Goal: Task Accomplishment & Management: Manage account settings

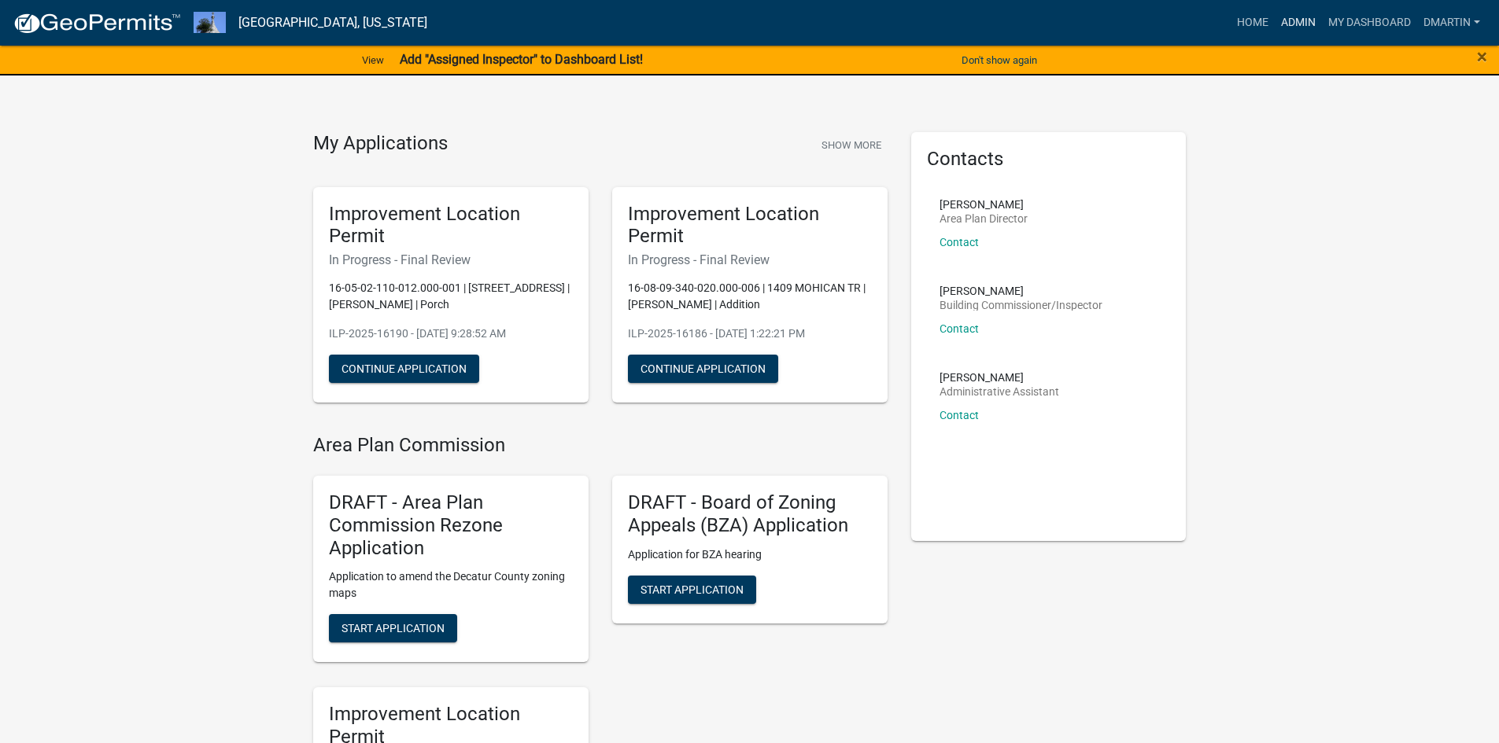
click at [1291, 20] on link "Admin" at bounding box center [1297, 23] width 47 height 30
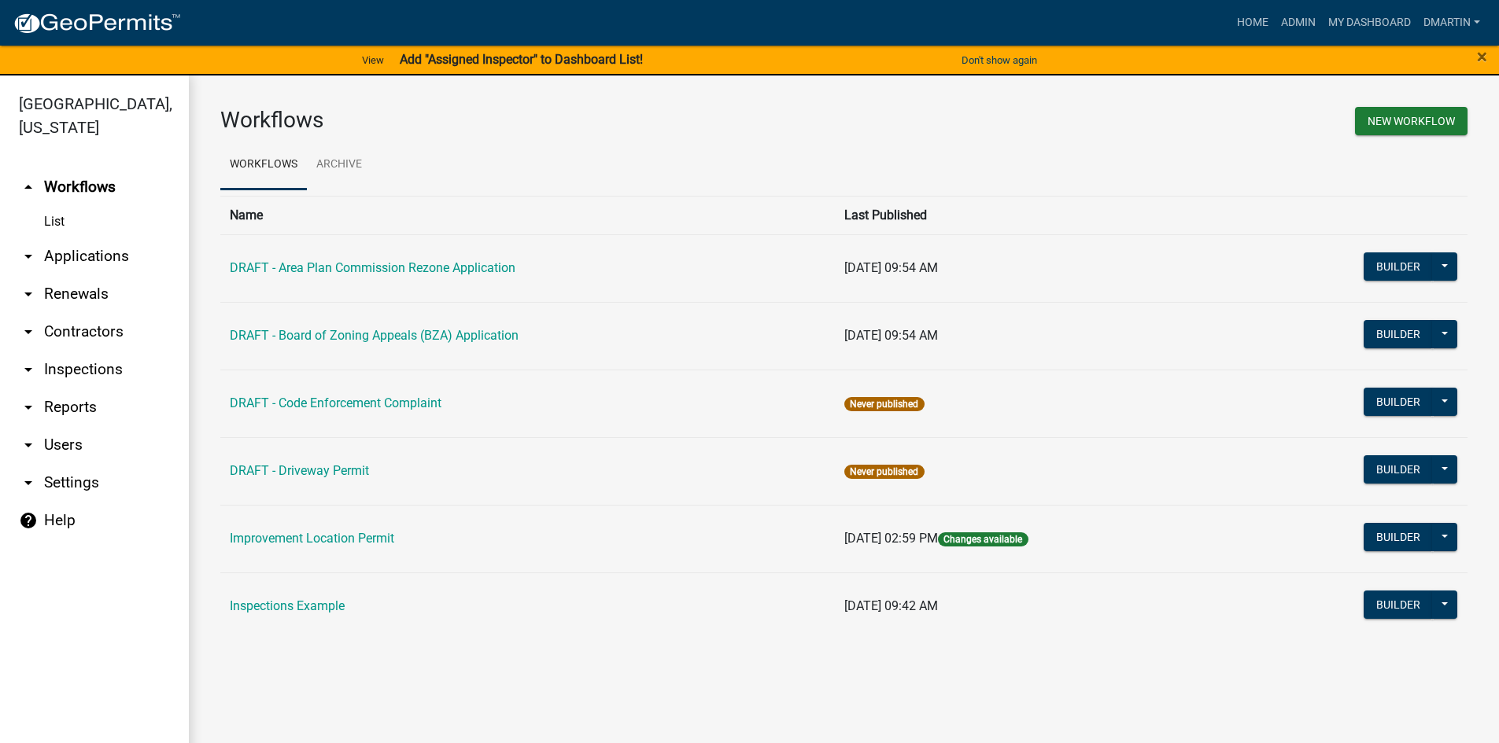
click at [61, 256] on link "arrow_drop_down Applications" at bounding box center [94, 257] width 189 height 38
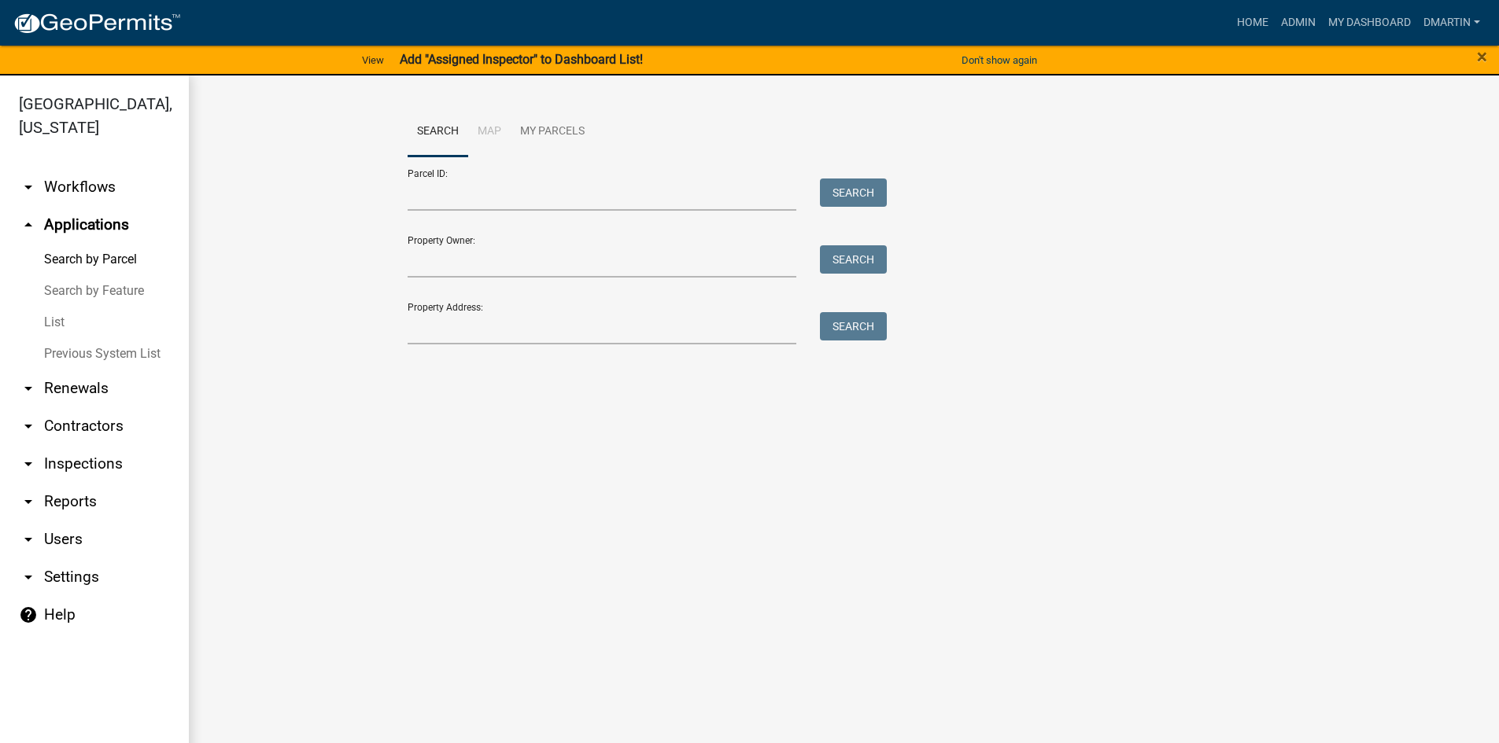
click at [56, 324] on link "List" at bounding box center [94, 322] width 189 height 31
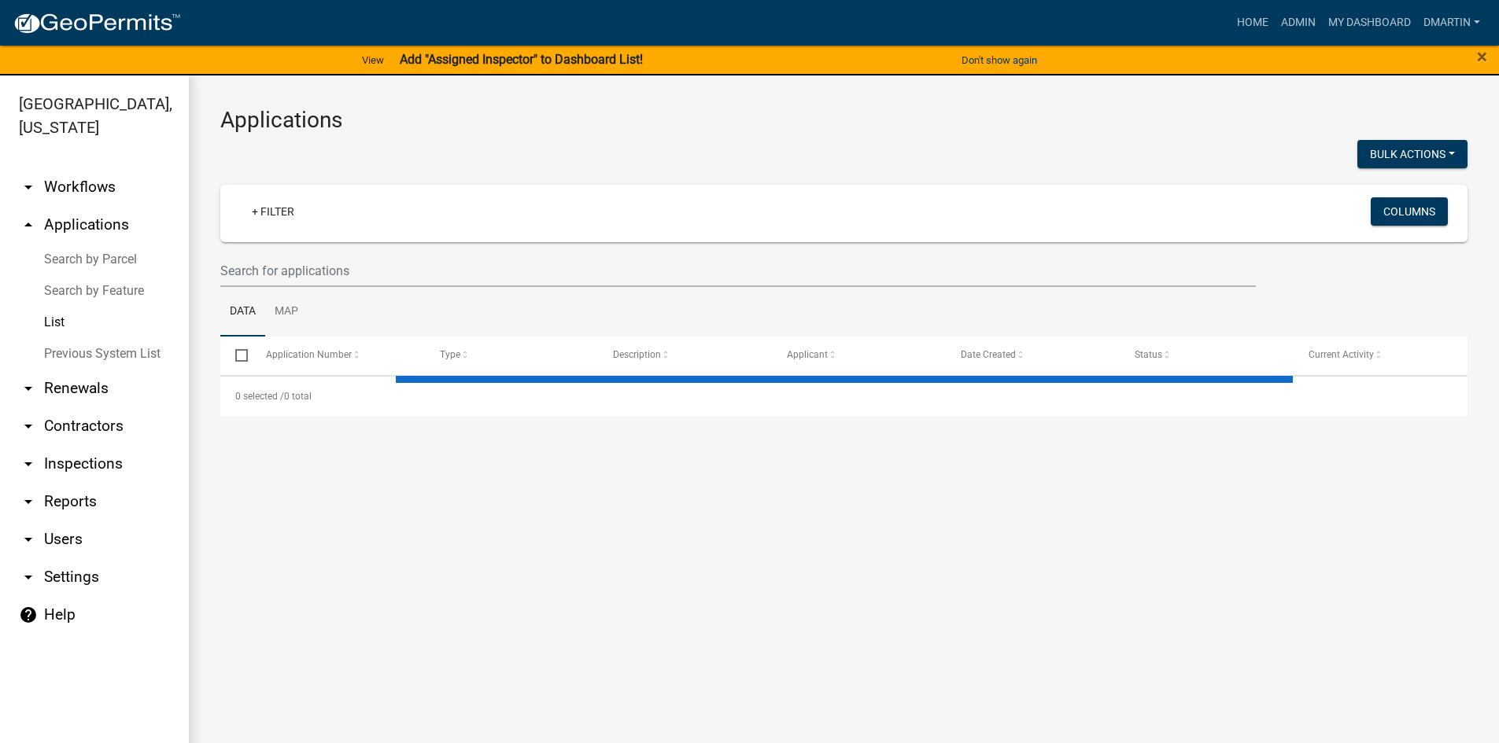
select select "3: 100"
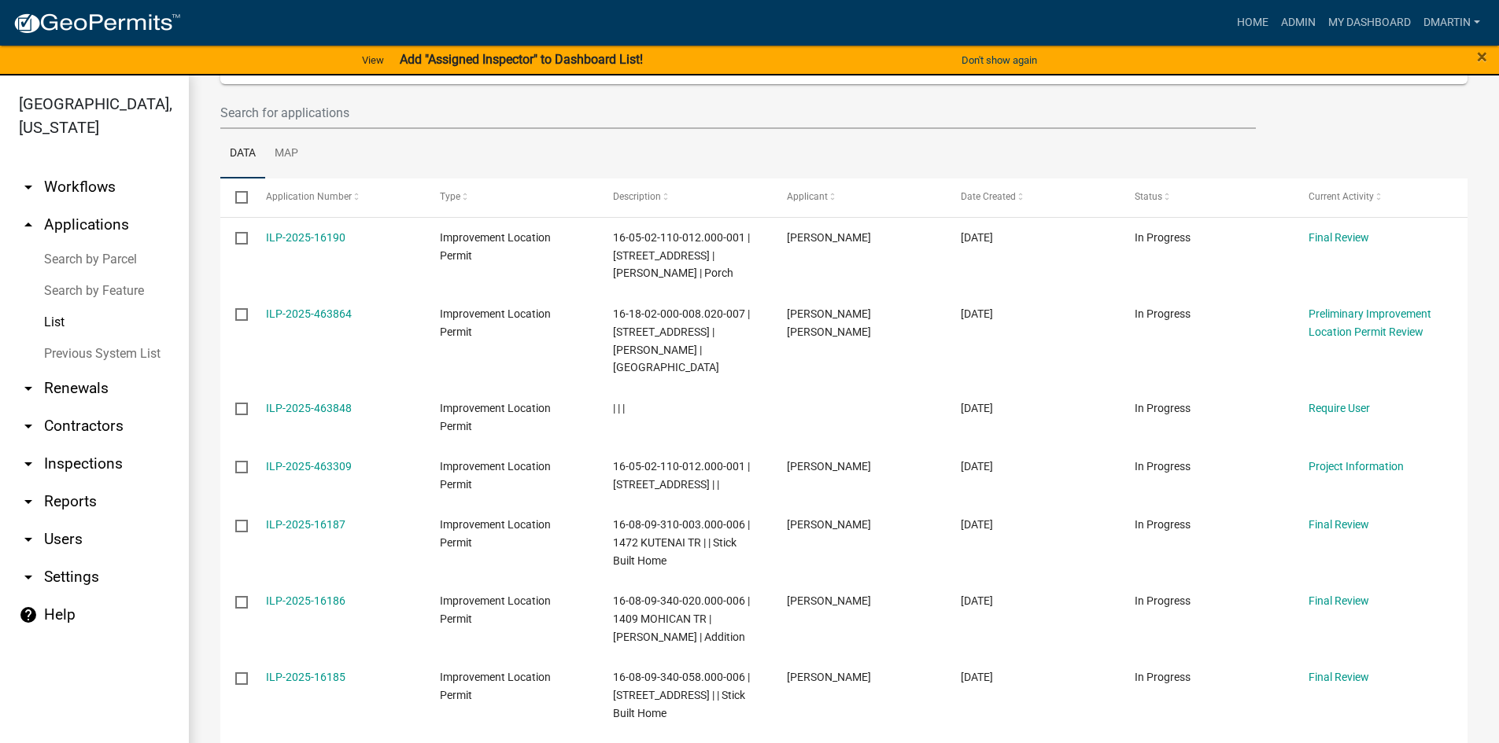
scroll to position [157, 0]
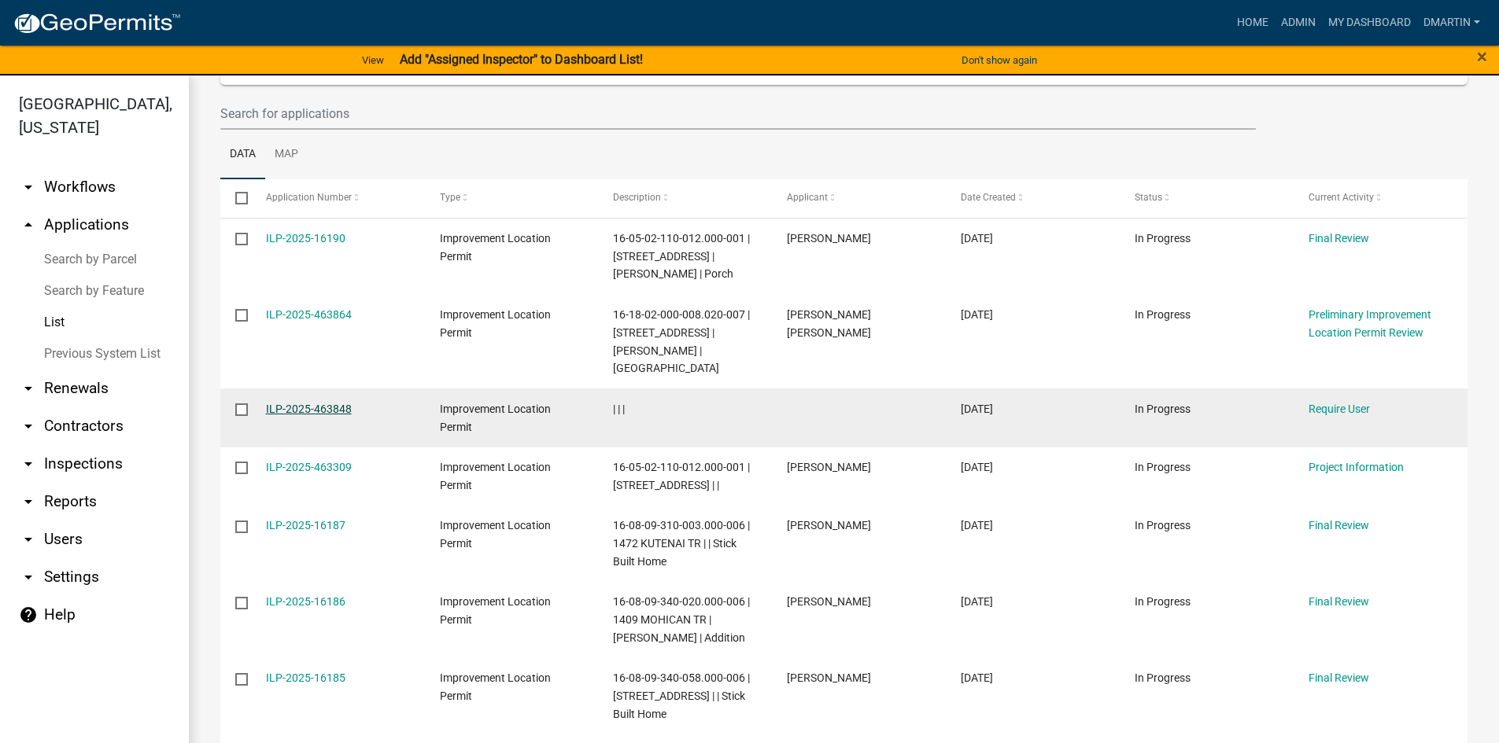
click at [311, 405] on link "ILP-2025-463848" at bounding box center [309, 409] width 86 height 13
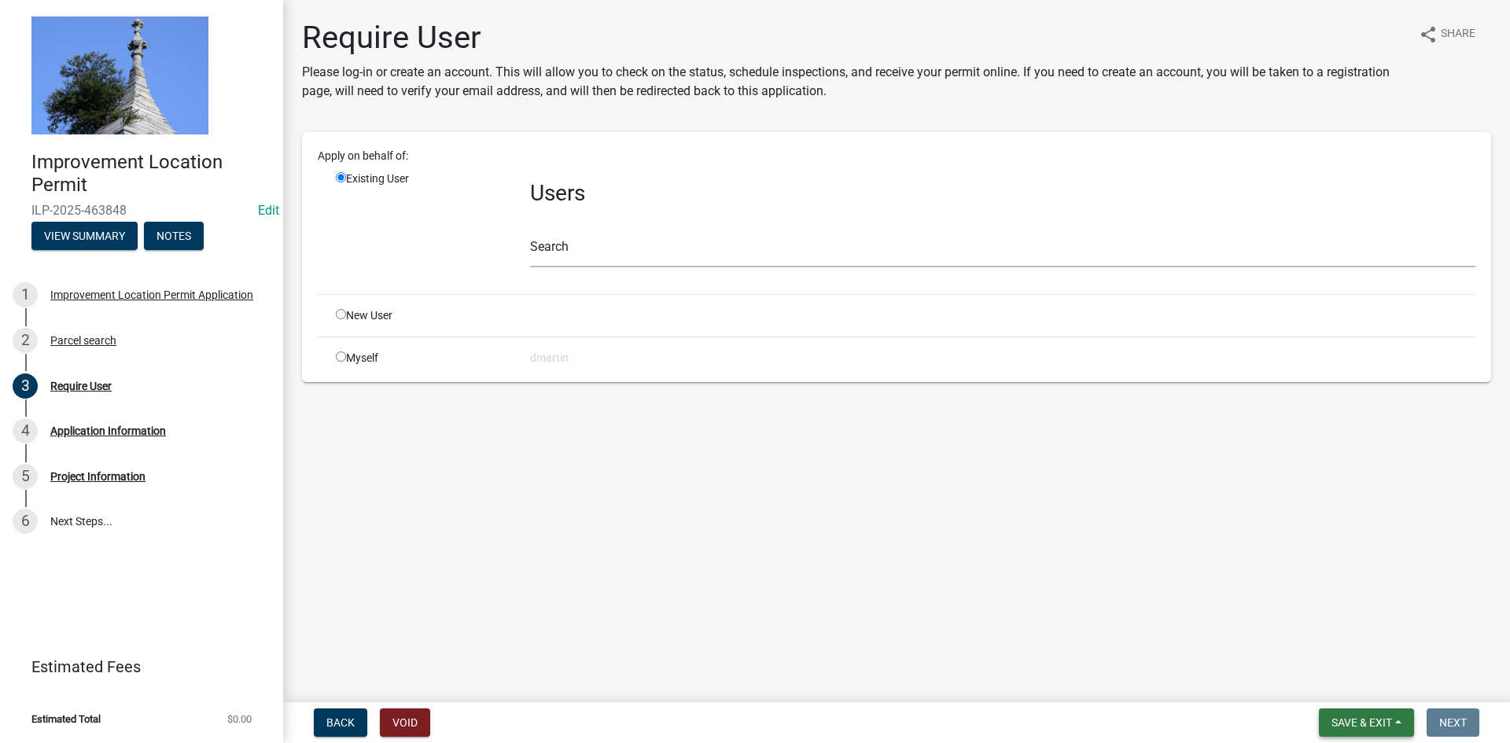
click at [1374, 717] on span "Save & Exit" at bounding box center [1362, 723] width 61 height 13
click at [1371, 680] on button "Save & Exit" at bounding box center [1352, 682] width 126 height 38
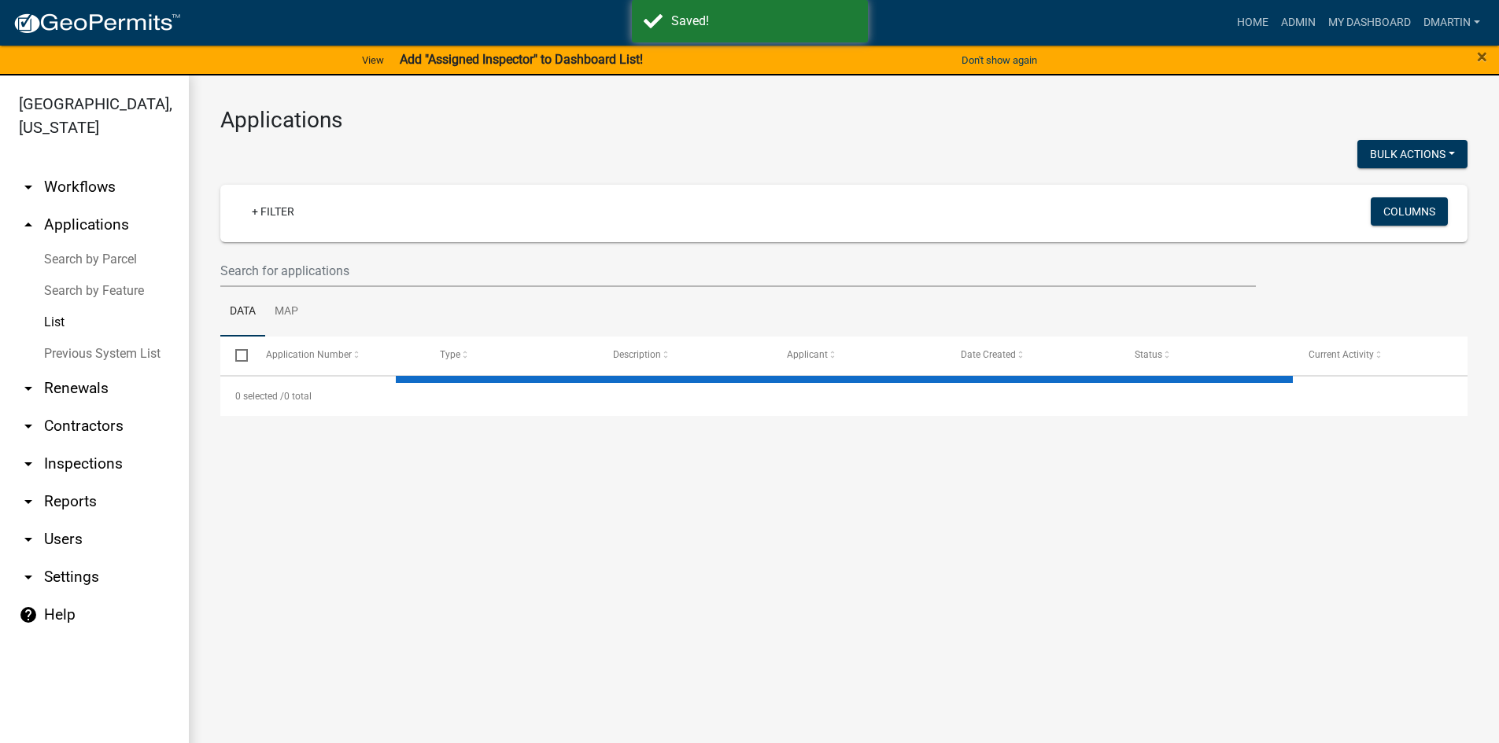
select select "3: 100"
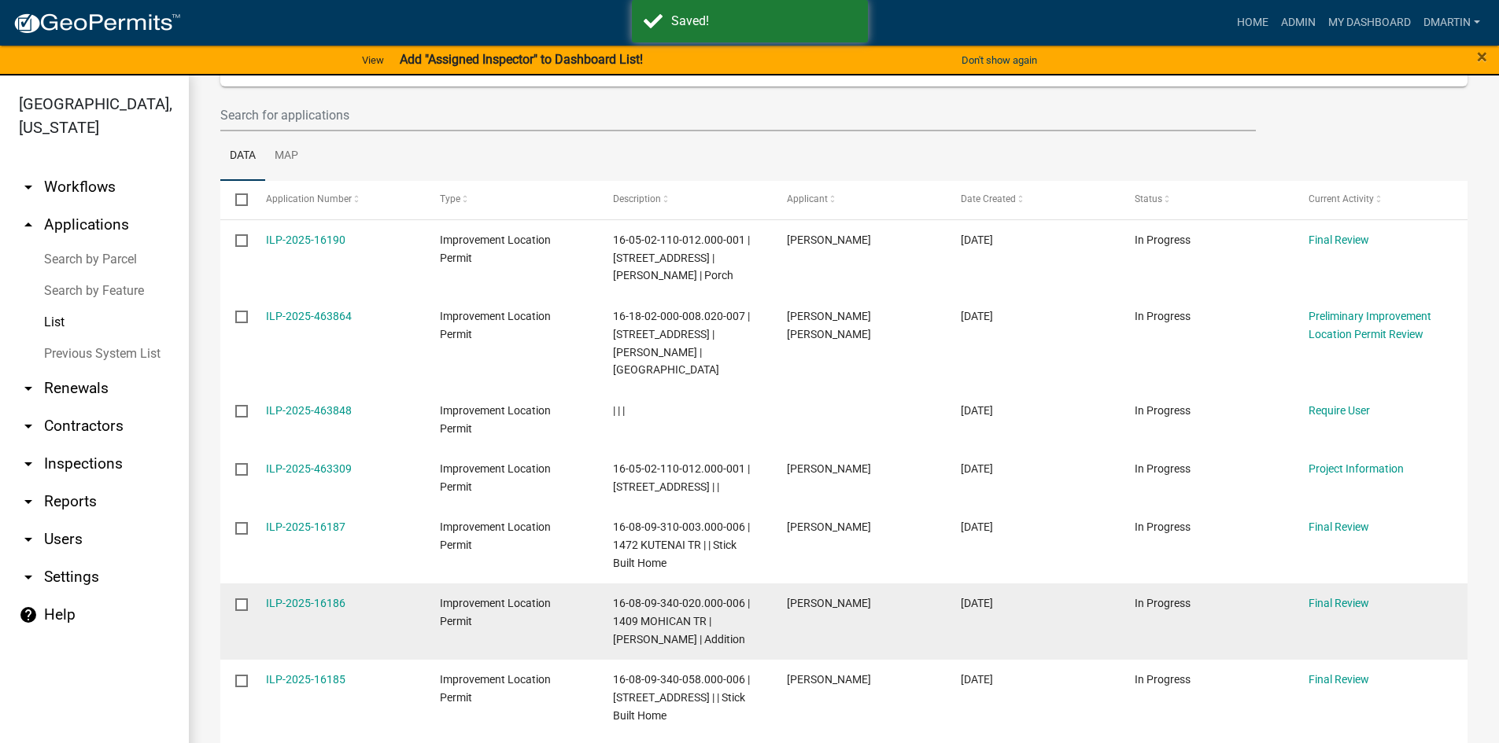
scroll to position [157, 0]
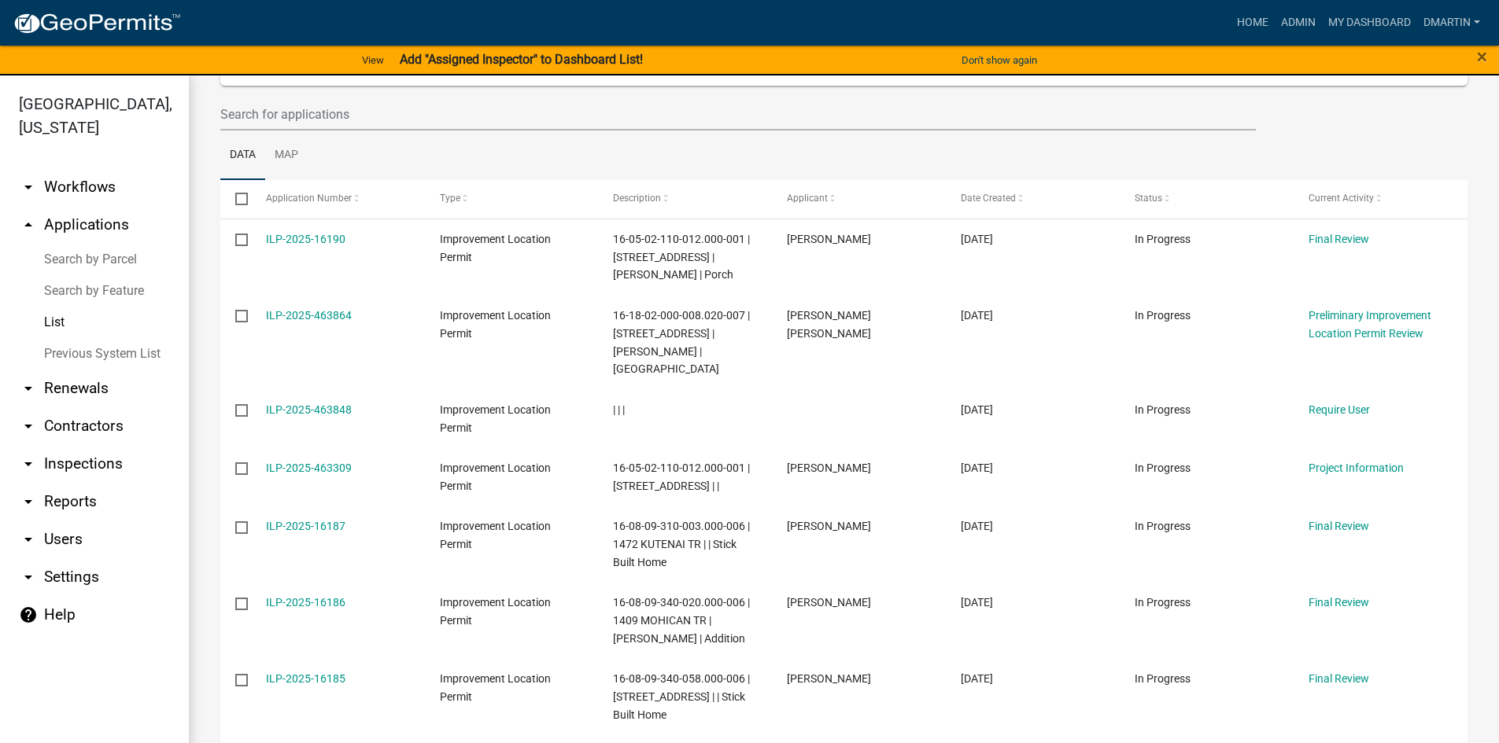
click at [50, 323] on link "List" at bounding box center [94, 322] width 189 height 31
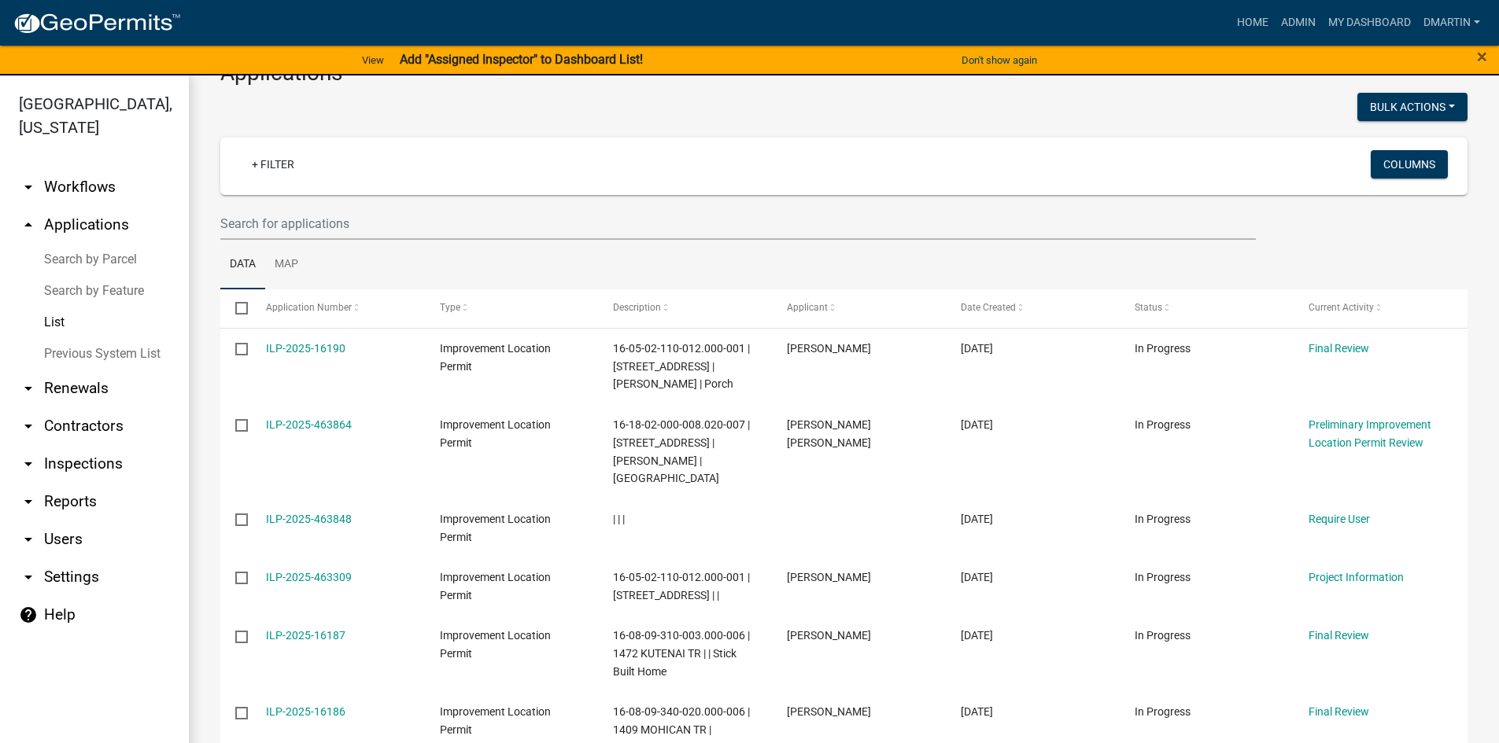
scroll to position [0, 0]
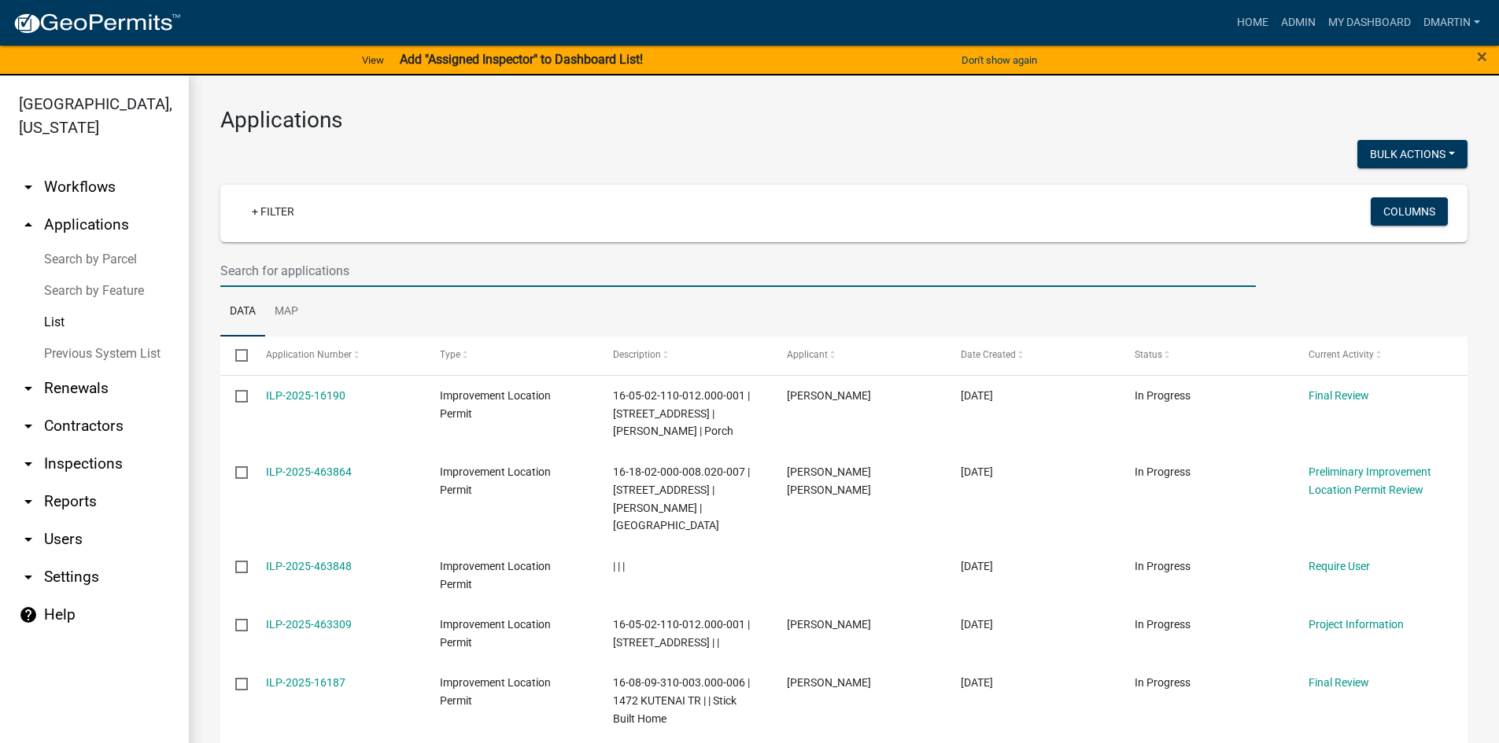
click at [317, 266] on input "text" at bounding box center [737, 271] width 1035 height 32
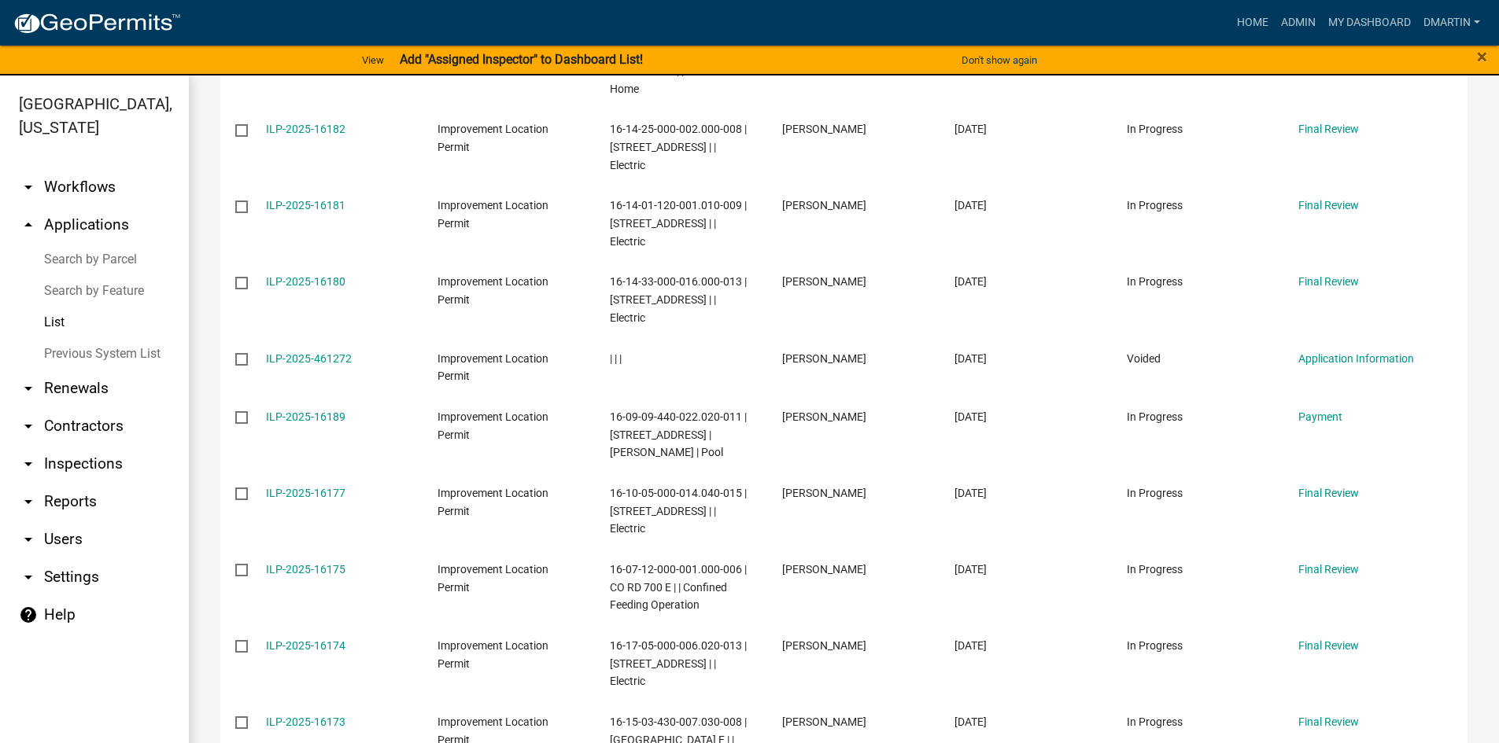
scroll to position [707, 0]
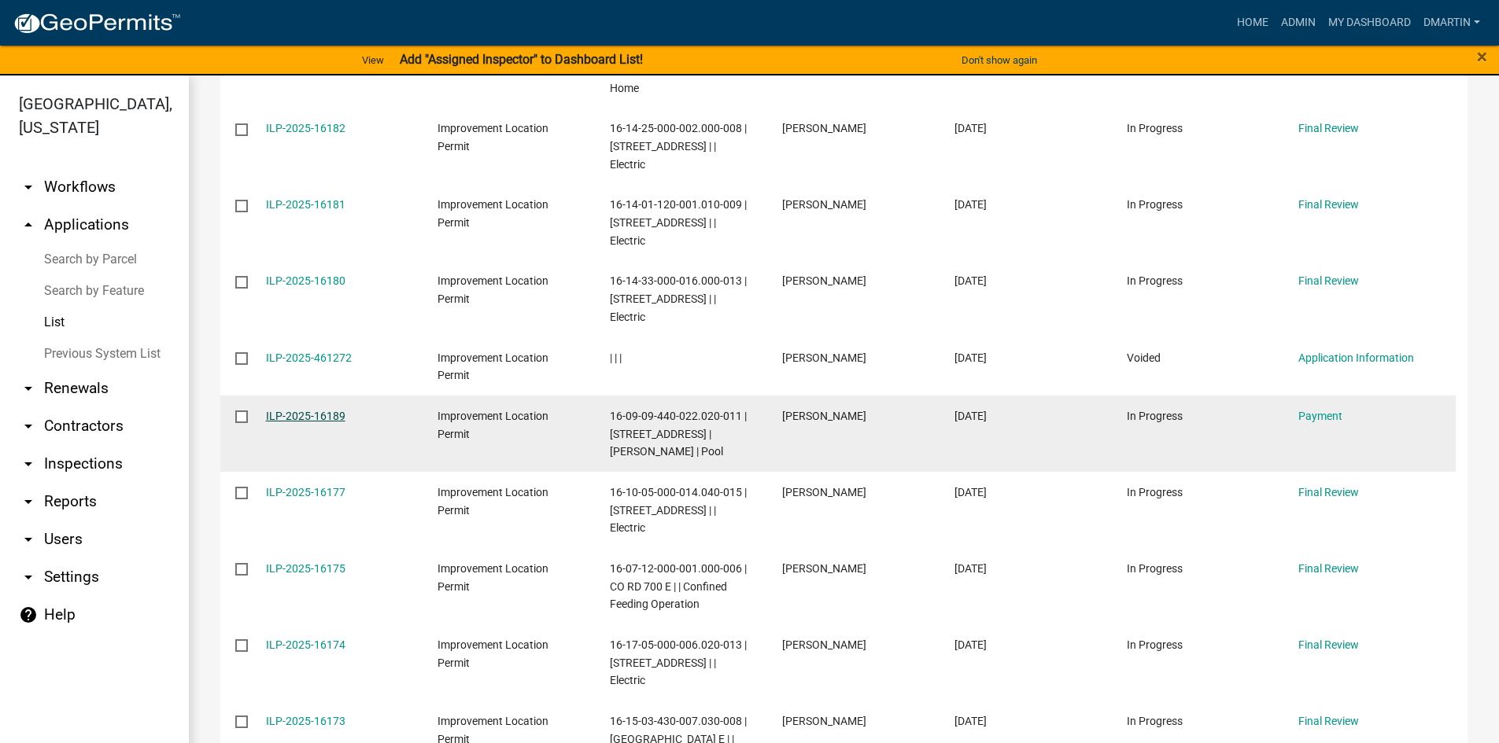
type input "[PERSON_NAME]"
click at [308, 410] on link "ILP-2025-16189" at bounding box center [305, 416] width 79 height 13
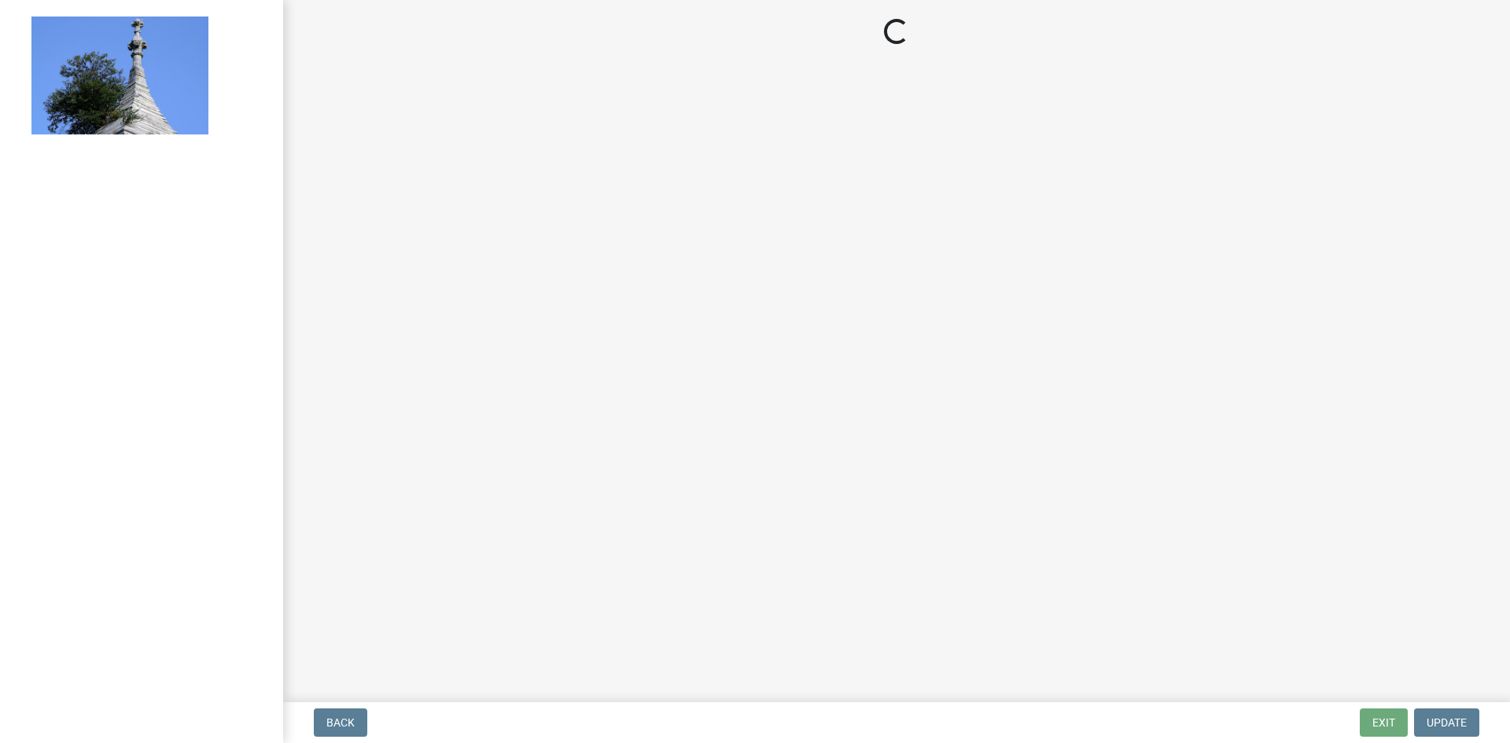
select select "3: 3"
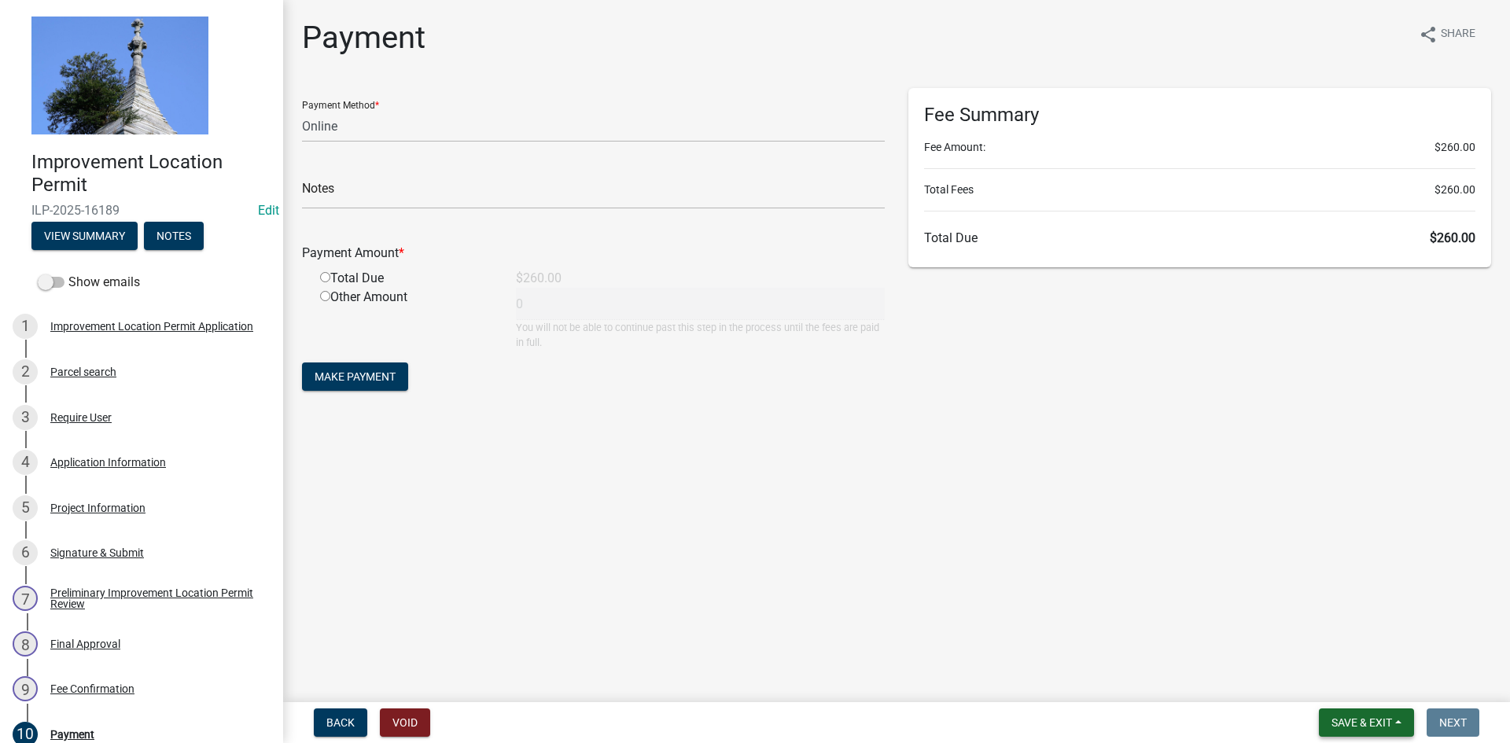
click at [1370, 714] on button "Save & Exit" at bounding box center [1366, 723] width 95 height 28
click at [1353, 683] on button "Save & Exit" at bounding box center [1352, 682] width 126 height 38
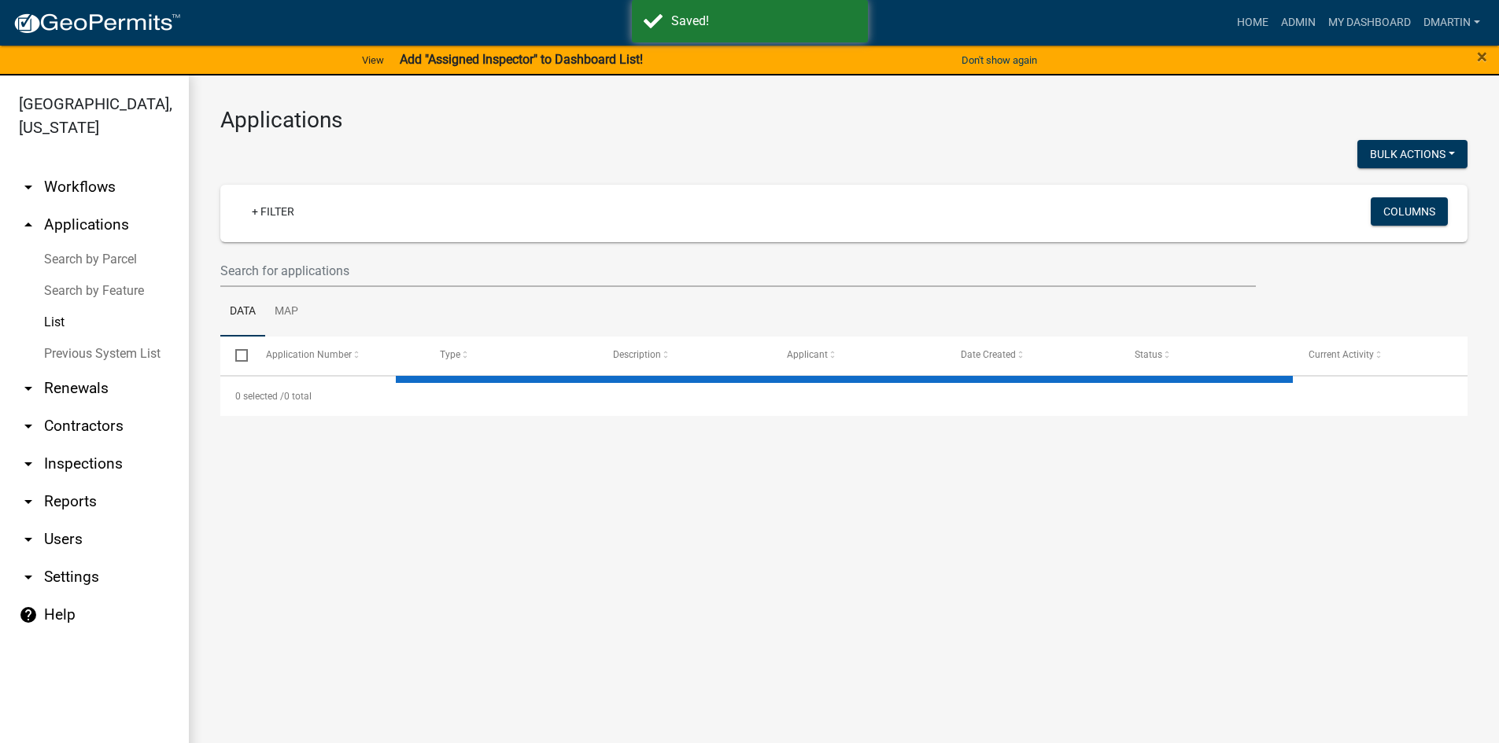
select select "3: 100"
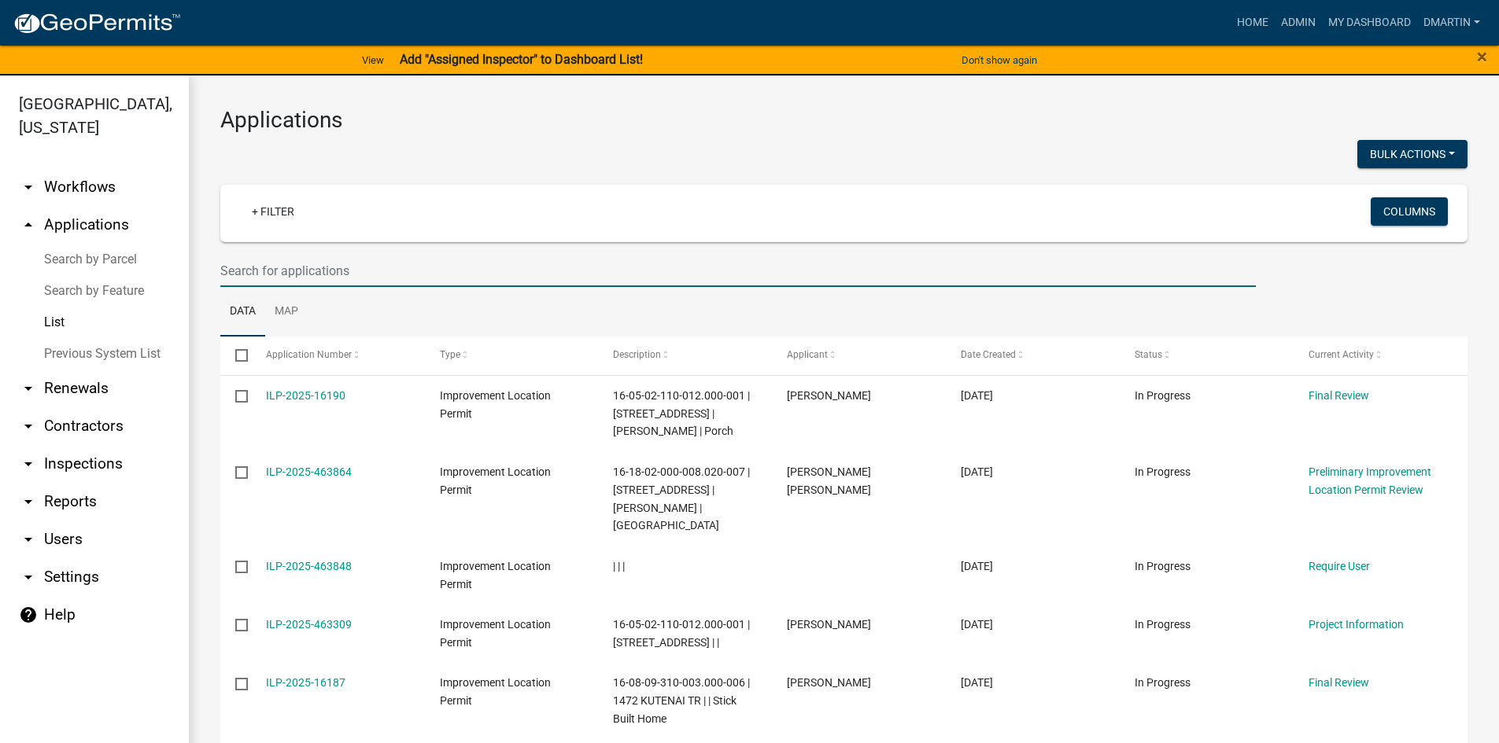
click at [398, 270] on input "text" at bounding box center [737, 271] width 1035 height 32
paste input "16-18-16-000-011.000-007"
type input "16-18-16-000-011.000-007"
